Goal: Information Seeking & Learning: Learn about a topic

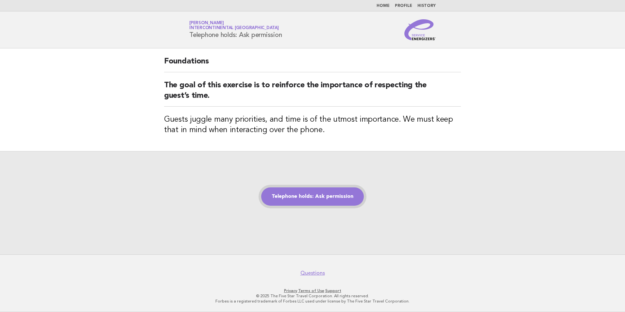
click at [299, 197] on link "Telephone holds: Ask permission" at bounding box center [312, 196] width 103 height 18
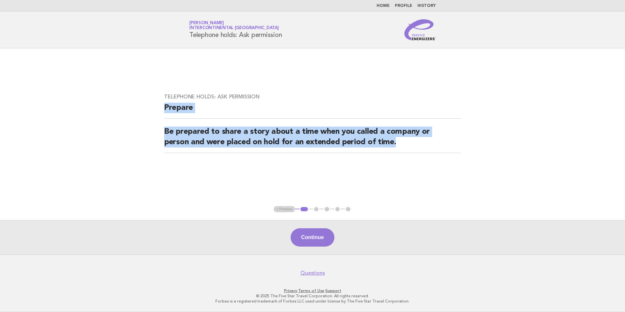
drag, startPoint x: 162, startPoint y: 104, endPoint x: 406, endPoint y: 140, distance: 246.7
click at [406, 140] on div "Telephone holds: Ask permission Prepare Be prepared to share a story about a ti…" at bounding box center [312, 127] width 313 height 83
copy div "Prepare Be prepared to share a story about a time when you called a company or …"
click at [313, 236] on button "Continue" at bounding box center [313, 237] width 44 height 18
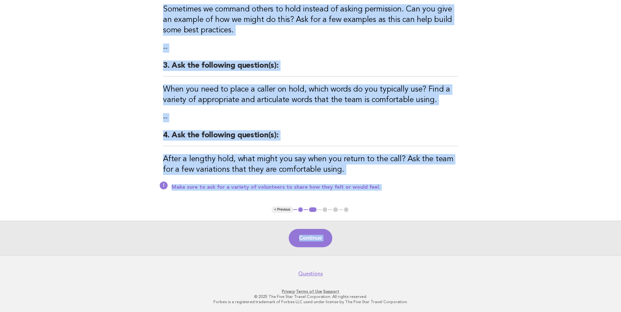
scroll to position [189, 0]
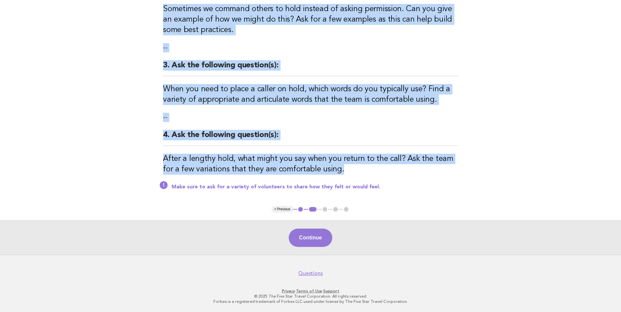
drag, startPoint x: 159, startPoint y: 67, endPoint x: 355, endPoint y: 170, distance: 221.7
click at [355, 170] on div "Telephone holds: Ask permission Activity 1. Ask the following question(s): Did …" at bounding box center [310, 32] width 310 height 347
copy div "Activity 1. Ask the following question(s): Did someone ask for permission to pl…"
click at [326, 238] on button "Continue" at bounding box center [311, 238] width 44 height 18
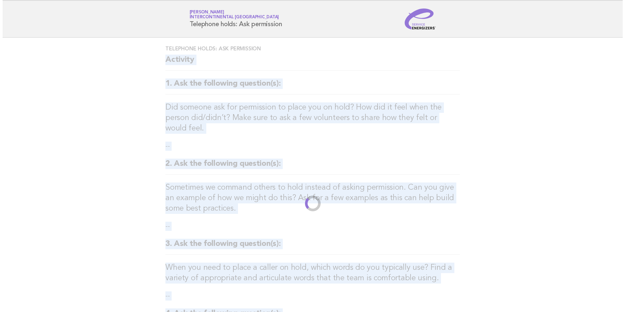
scroll to position [0, 0]
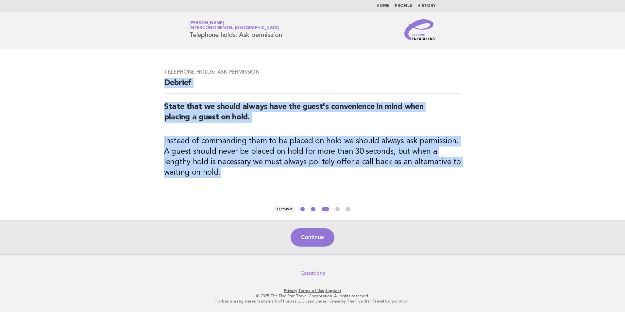
drag, startPoint x: 162, startPoint y: 80, endPoint x: 237, endPoint y: 182, distance: 126.5
click at [237, 182] on div "Telephone holds: Ask permission Debrief State that we should always have the gu…" at bounding box center [312, 127] width 313 height 133
copy div "Debrief State that we should always have the guest's convenience in mind when p…"
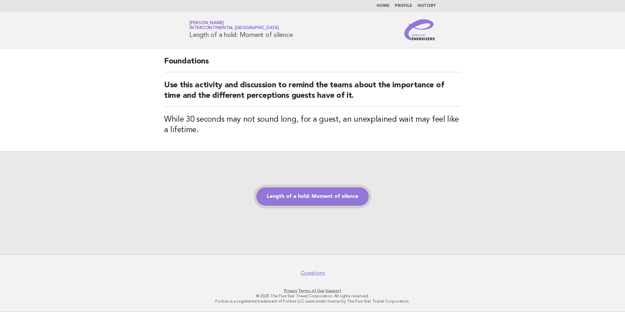
click at [291, 197] on link "Length of a hold: Moment of silence" at bounding box center [312, 196] width 113 height 18
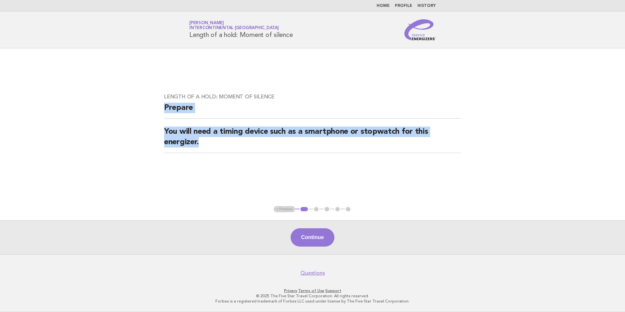
drag, startPoint x: 178, startPoint y: 117, endPoint x: 225, endPoint y: 152, distance: 58.2
click at [225, 152] on div "Length of a hold: Moment of silence Prepare You will need a timing device such …" at bounding box center [312, 127] width 313 height 83
copy div "Prepare You will need a timing device such as a smartphone or stopwatch for thi…"
click at [320, 244] on button "Continue" at bounding box center [313, 237] width 44 height 18
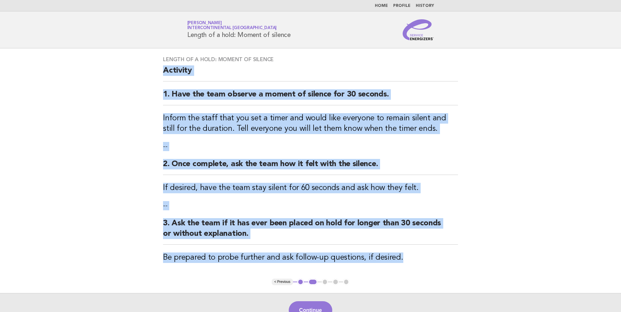
drag, startPoint x: 178, startPoint y: 93, endPoint x: 399, endPoint y: 256, distance: 274.4
click at [399, 256] on div "Length of a hold: Moment of silence Activity 1. Have the team observe a moment …" at bounding box center [310, 163] width 310 height 230
copy div "Activity 1. Have the team observe a moment of silence for 30 seconds. Inform th…"
click at [322, 305] on button "Continue" at bounding box center [311, 310] width 44 height 18
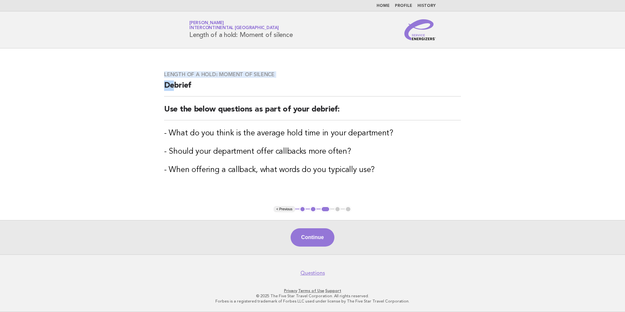
drag, startPoint x: 159, startPoint y: 68, endPoint x: 175, endPoint y: 83, distance: 21.7
click at [175, 83] on div "Length of a hold: Moment of silence Debrief Use the below questions as part of …" at bounding box center [312, 127] width 313 height 128
drag, startPoint x: 175, startPoint y: 83, endPoint x: 153, endPoint y: 87, distance: 22.2
click at [144, 92] on main "Length of a hold: Moment of silence Debrief Use the below questions as part of …" at bounding box center [312, 151] width 625 height 206
click at [149, 89] on main "Length of a hold: Moment of silence Debrief Use the below questions as part of …" at bounding box center [312, 151] width 625 height 206
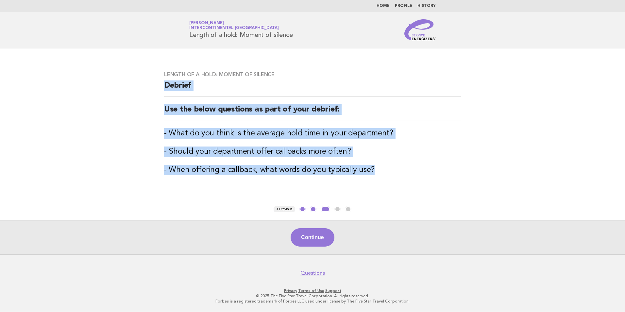
drag, startPoint x: 164, startPoint y: 86, endPoint x: 393, endPoint y: 172, distance: 245.3
click at [393, 172] on div "Length of a hold: Moment of silence Debrief Use the below questions as part of …" at bounding box center [312, 127] width 313 height 128
copy div "Debrief Use the below questions as part of your debrief: - What do you think is…"
click at [314, 240] on button "Continue" at bounding box center [313, 237] width 44 height 18
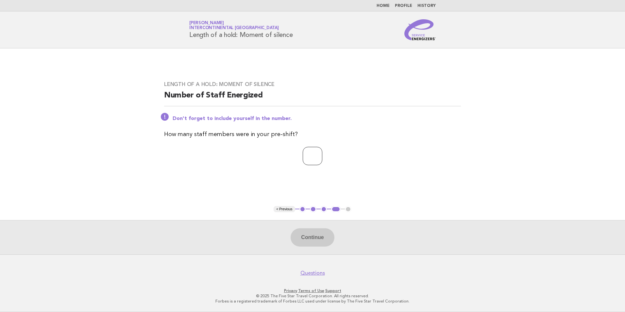
click at [307, 156] on input "number" at bounding box center [313, 156] width 20 height 18
type input "*"
click at [316, 235] on button "Continue" at bounding box center [313, 237] width 44 height 18
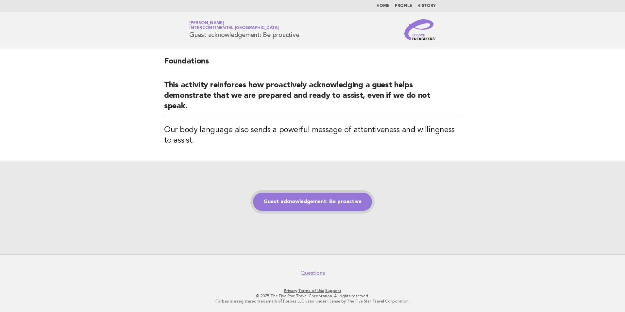
click at [312, 202] on link "Guest acknowledgement: Be proactive" at bounding box center [312, 202] width 119 height 18
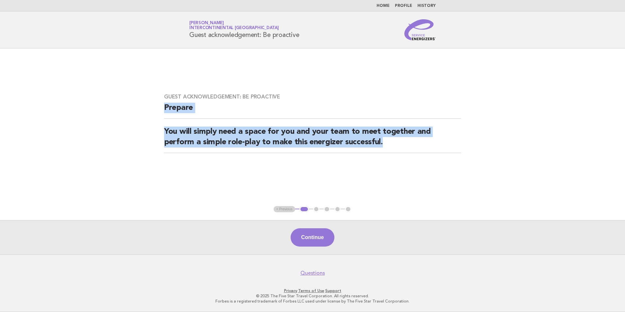
drag, startPoint x: 159, startPoint y: 107, endPoint x: 417, endPoint y: 163, distance: 263.4
click at [417, 163] on div "Guest acknowledgement: Be proactive Prepare You will simply need a space for yo…" at bounding box center [312, 127] width 313 height 83
copy div "Prepare You will simply need a space for you and your team to meet together and…"
click at [308, 232] on button "Continue" at bounding box center [313, 237] width 44 height 18
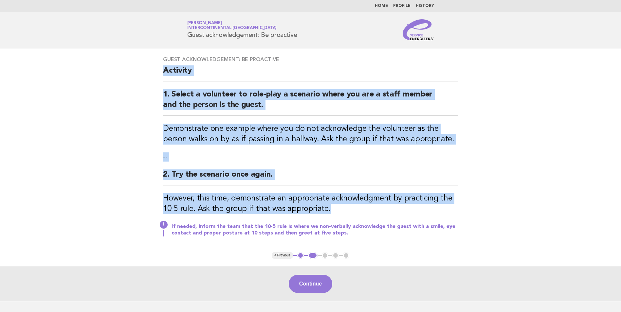
drag, startPoint x: 163, startPoint y: 67, endPoint x: 360, endPoint y: 209, distance: 243.6
click at [360, 209] on div "Guest acknowledgement: Be proactive Activity 1. Select a volunteer to role-play…" at bounding box center [310, 150] width 310 height 204
copy div "Activity 1. Select a volunteer to role-play a scenario where you are a staff me…"
click at [306, 278] on button "Continue" at bounding box center [311, 284] width 44 height 18
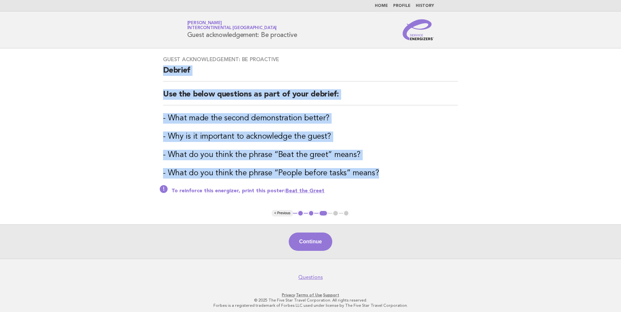
drag, startPoint x: 166, startPoint y: 79, endPoint x: 387, endPoint y: 176, distance: 241.1
click at [387, 176] on div "Guest acknowledgement: Be proactive Debrief Use the below questions as part of …" at bounding box center [310, 129] width 310 height 162
copy div "Debrief Use the below questions as part of your debrief: - What made the second…"
drag, startPoint x: 315, startPoint y: 244, endPoint x: 308, endPoint y: 248, distance: 7.9
click at [315, 244] on button "Continue" at bounding box center [311, 242] width 44 height 18
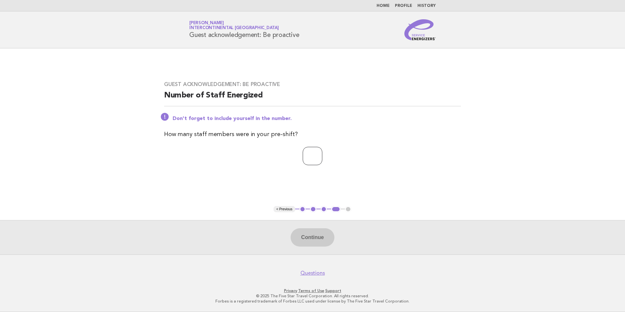
click at [307, 153] on input "number" at bounding box center [313, 156] width 20 height 18
type input "*"
click at [317, 240] on button "Continue" at bounding box center [313, 237] width 44 height 18
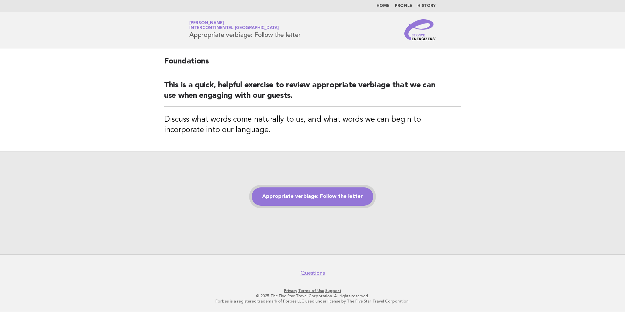
click at [276, 203] on link "Appropriate verbiage: Follow the letter" at bounding box center [313, 196] width 122 height 18
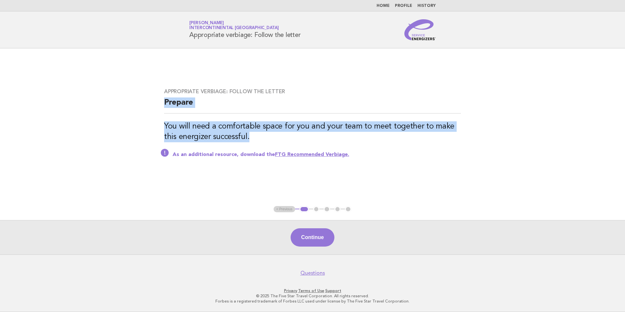
drag, startPoint x: 161, startPoint y: 96, endPoint x: 254, endPoint y: 141, distance: 103.0
click at [254, 141] on div "Appropriate verbiage: Follow the letter Prepare You will need a comfortable spa…" at bounding box center [312, 126] width 313 height 93
copy div "Prepare You will need a comfortable space for you and your team to meet togethe…"
click at [323, 231] on button "Continue" at bounding box center [313, 237] width 44 height 18
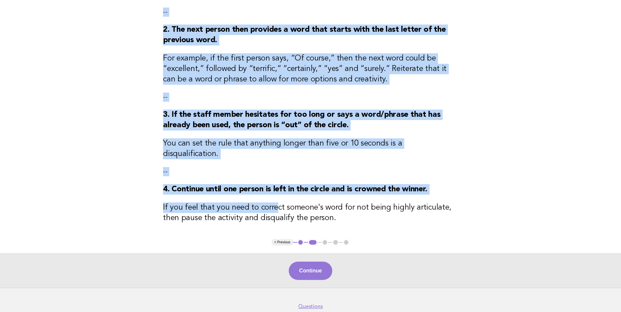
scroll to position [131, 0]
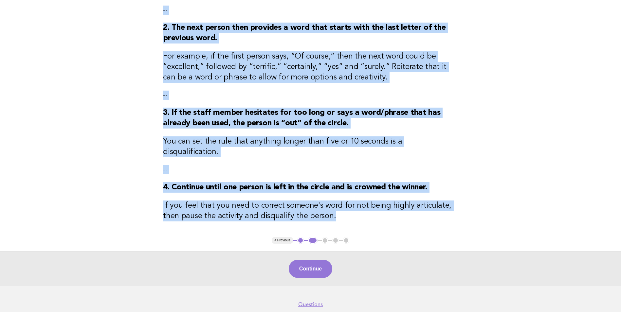
drag, startPoint x: 163, startPoint y: 70, endPoint x: 351, endPoint y: 205, distance: 231.6
click at [351, 205] on div "Appropriate verbiage: Follow the letter Activity 1. Ask the staff to form a cir…" at bounding box center [310, 78] width 310 height 320
copy div "Activity 1. Ask the staff to form a circle. You will start by saying a word or …"
click at [310, 265] on button "Continue" at bounding box center [311, 269] width 44 height 18
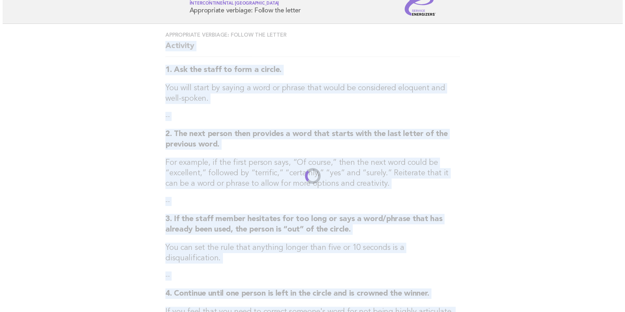
scroll to position [0, 0]
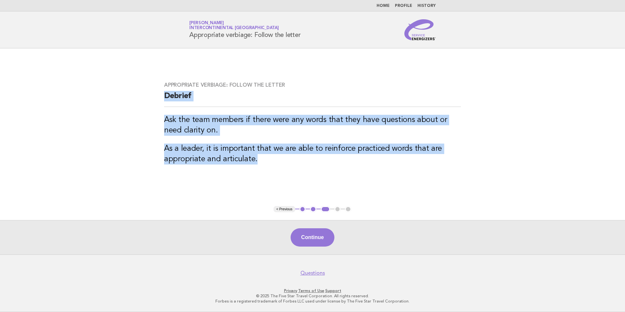
drag, startPoint x: 181, startPoint y: 106, endPoint x: 285, endPoint y: 166, distance: 120.1
click at [285, 166] on div "Appropriate verbiage: Follow the letter Debrief Ask the team members if there w…" at bounding box center [312, 127] width 313 height 106
copy div "Debrief Ask the team members if there were any words that they have questions a…"
click at [310, 236] on button "Continue" at bounding box center [313, 237] width 44 height 18
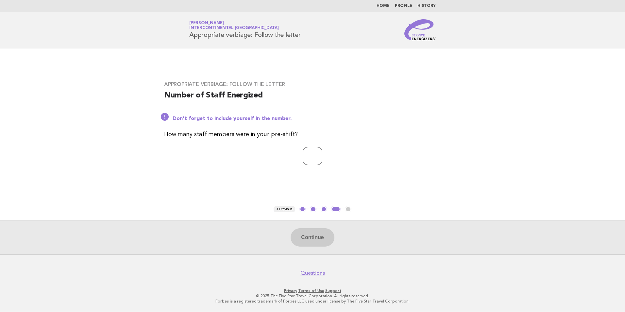
click at [303, 155] on input "number" at bounding box center [313, 156] width 20 height 18
type input "*"
click at [325, 242] on button "Continue" at bounding box center [313, 237] width 44 height 18
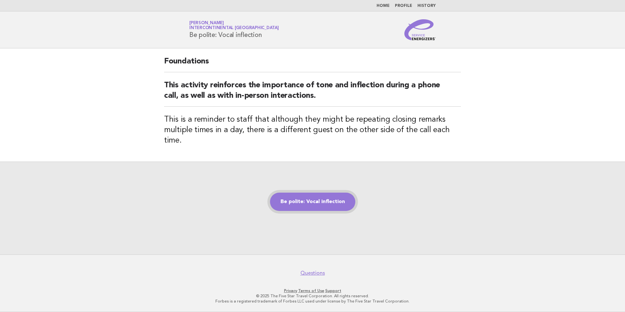
click at [279, 194] on link "Be polite: Vocal inflection" at bounding box center [312, 202] width 85 height 18
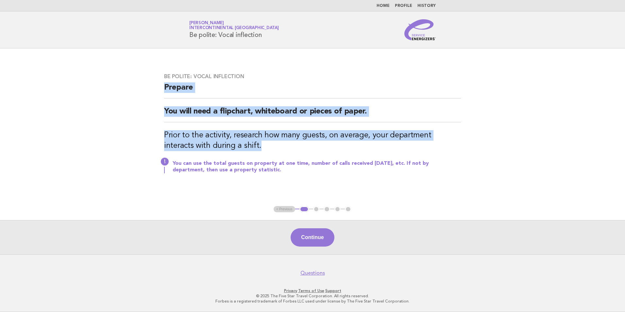
drag, startPoint x: 162, startPoint y: 87, endPoint x: 254, endPoint y: 149, distance: 111.1
click at [254, 149] on div "Be polite: Vocal inflection Prepare You will need a flipchart, whiteboard or pi…" at bounding box center [312, 127] width 313 height 124
copy div "Prepare You will need a flipchart, whiteboard or pieces of paper. Prior to the …"
click at [311, 236] on button "Continue" at bounding box center [313, 237] width 44 height 18
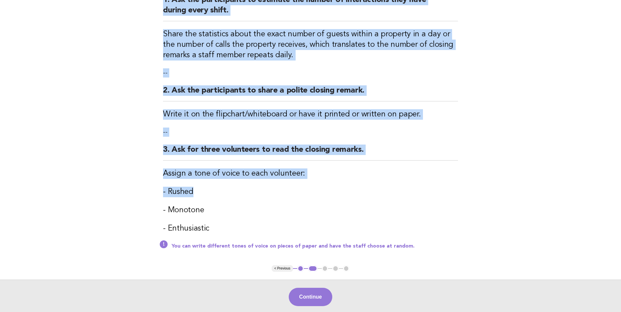
scroll to position [131, 0]
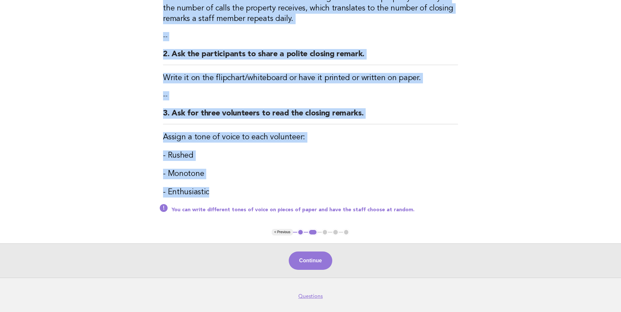
drag, startPoint x: 164, startPoint y: 69, endPoint x: 225, endPoint y: 192, distance: 137.4
click at [225, 192] on div "Be polite: Vocal inflection Activity 1. Ask the participants to estimate the nu…" at bounding box center [310, 73] width 310 height 311
copy div "Activity 1. Ask the participants to estimate the number of interactions they ha…"
click at [310, 263] on button "Continue" at bounding box center [311, 261] width 44 height 18
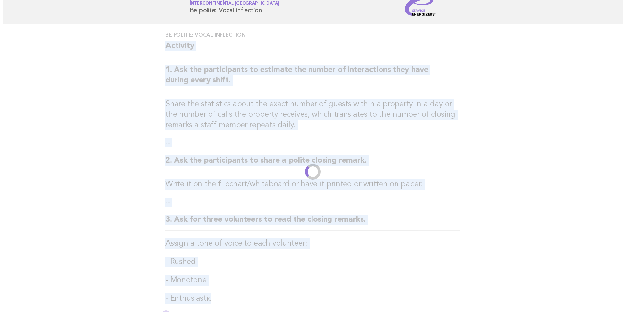
scroll to position [0, 0]
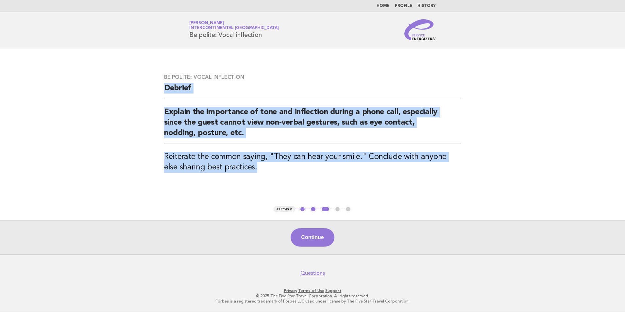
drag, startPoint x: 161, startPoint y: 89, endPoint x: 270, endPoint y: 182, distance: 142.5
click at [270, 182] on main "Be polite: Vocal inflection Debrief Explain the importance of tone and inflecti…" at bounding box center [312, 151] width 625 height 206
copy div "Debrief Explain the importance of tone and inflection during a phone call, espe…"
click at [315, 243] on button "Continue" at bounding box center [313, 237] width 44 height 18
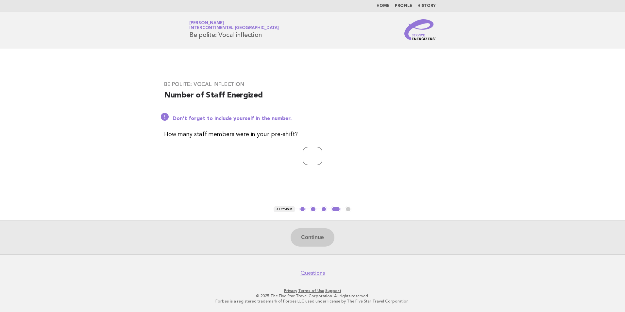
click at [303, 153] on input "number" at bounding box center [313, 156] width 20 height 18
type input "*"
click at [315, 244] on button "Continue" at bounding box center [313, 237] width 44 height 18
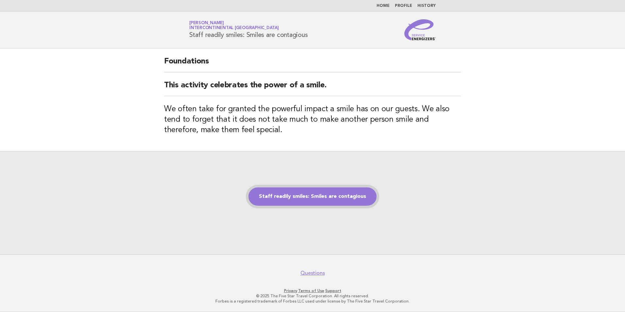
click at [298, 198] on link "Staff readily smiles: Smiles are contagious" at bounding box center [313, 196] width 128 height 18
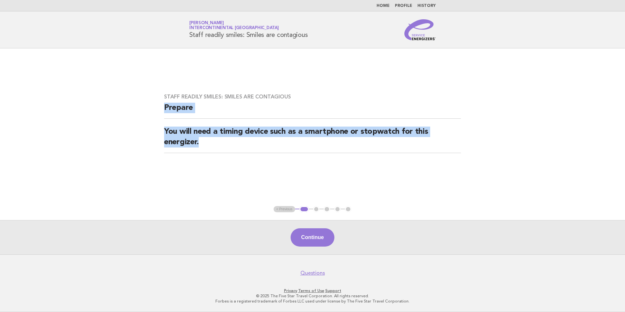
drag, startPoint x: 162, startPoint y: 103, endPoint x: 220, endPoint y: 143, distance: 71.3
click at [220, 143] on div "Staff readily smiles: Smiles are contagious Prepare You will need a timing devi…" at bounding box center [312, 127] width 313 height 83
copy div "Prepare You will need a timing device such as a smartphone or stopwatch for thi…"
click at [308, 241] on button "Continue" at bounding box center [313, 237] width 44 height 18
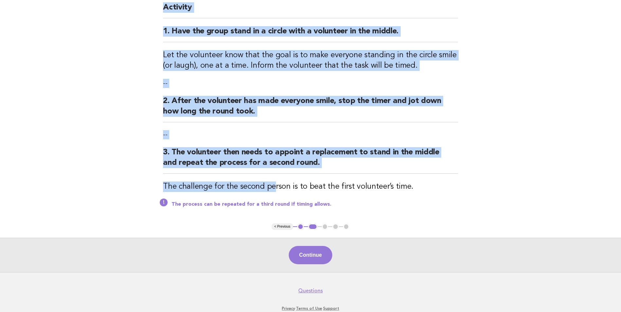
scroll to position [65, 0]
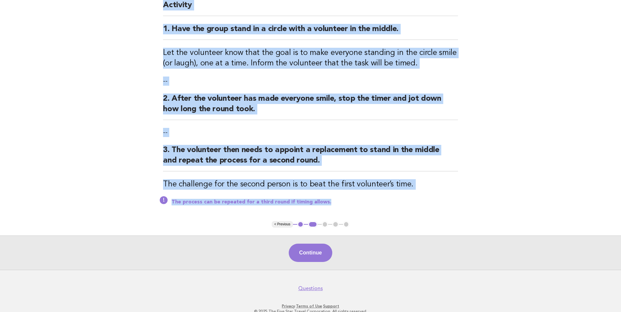
drag, startPoint x: 169, startPoint y: 80, endPoint x: 416, endPoint y: 190, distance: 270.3
click at [416, 190] on div "Staff readily smiles: Smiles are contagious Activity 1. Have the group stand in…" at bounding box center [310, 102] width 310 height 238
click at [418, 188] on h3 "The challenge for the second person is to beat the first volunteer’s time." at bounding box center [310, 184] width 295 height 10
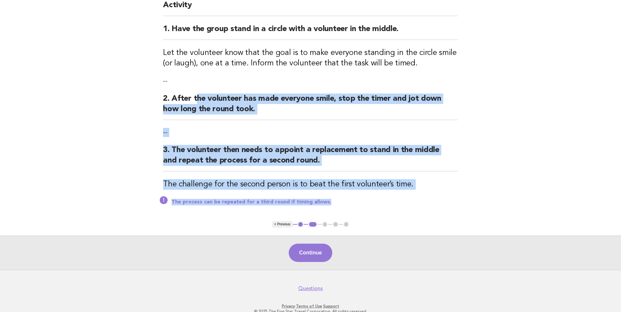
drag, startPoint x: 418, startPoint y: 190, endPoint x: 201, endPoint y: 106, distance: 233.3
click at [201, 106] on div "Staff readily smiles: Smiles are contagious Activity 1. Have the group stand in…" at bounding box center [310, 102] width 310 height 238
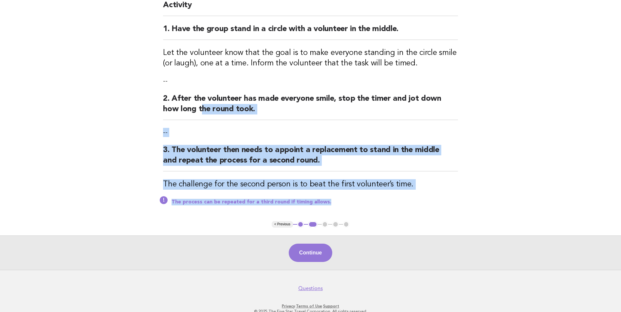
click at [467, 206] on main "Staff readily smiles: Smiles are contagious Activity 1. Have the group stand in…" at bounding box center [310, 126] width 621 height 287
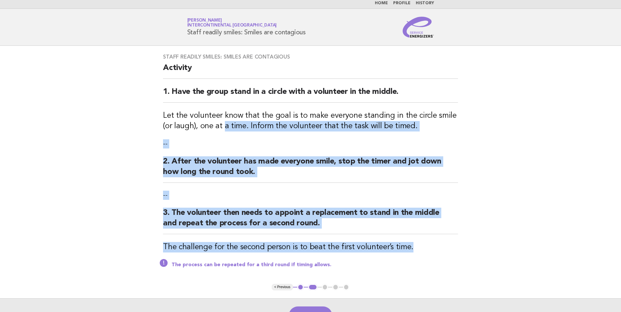
scroll to position [0, 0]
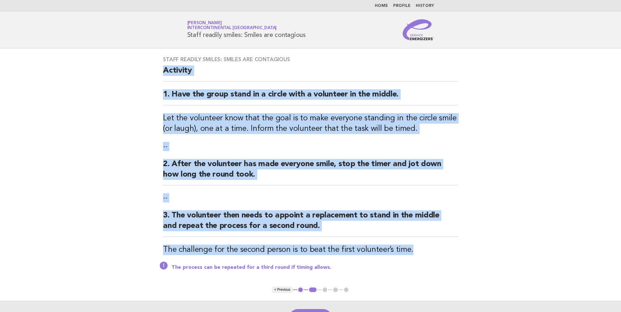
drag, startPoint x: 411, startPoint y: 185, endPoint x: 156, endPoint y: 72, distance: 278.4
click at [156, 72] on div "Staff readily smiles: Smiles are contagious Activity 1. Have the group stand in…" at bounding box center [310, 167] width 310 height 238
copy div "Activity 1. Have the group stand in a circle with a volunteer in the middle. Le…"
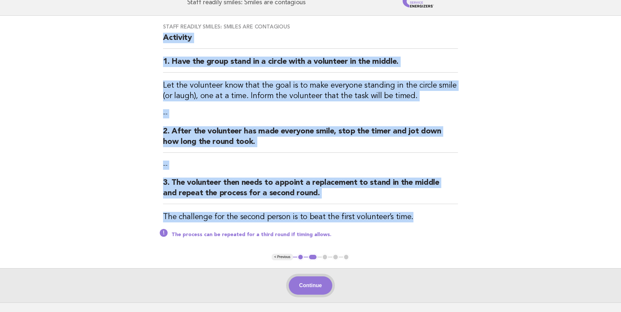
click at [309, 286] on button "Continue" at bounding box center [311, 285] width 44 height 18
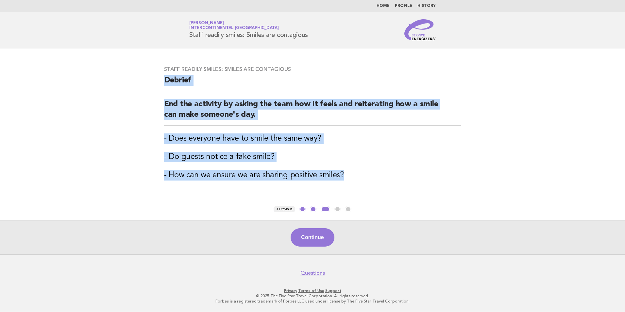
drag, startPoint x: 160, startPoint y: 77, endPoint x: 354, endPoint y: 182, distance: 220.4
click at [354, 182] on div "Staff readily smiles: Smiles are contagious Debrief End the activity by asking …" at bounding box center [312, 127] width 313 height 138
copy div "Debrief End the activity by asking the team how it feels and reiterating how a …"
click at [313, 237] on button "Continue" at bounding box center [313, 237] width 44 height 18
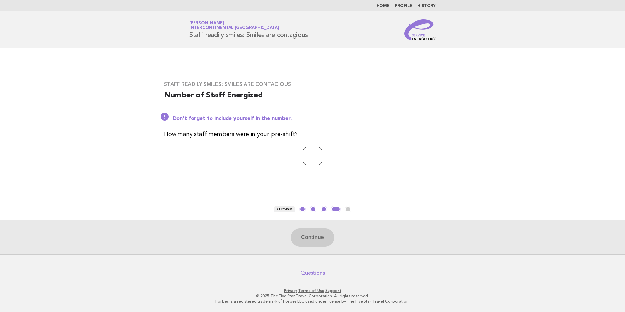
click at [303, 156] on input "number" at bounding box center [313, 156] width 20 height 18
type input "*"
click at [307, 231] on button "Continue" at bounding box center [313, 237] width 44 height 18
